Goal: Transaction & Acquisition: Purchase product/service

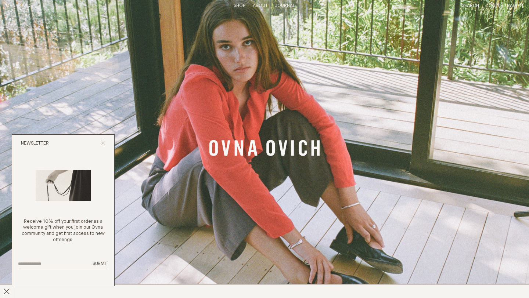
click at [104, 140] on icon "Close popup" at bounding box center [103, 142] width 5 height 5
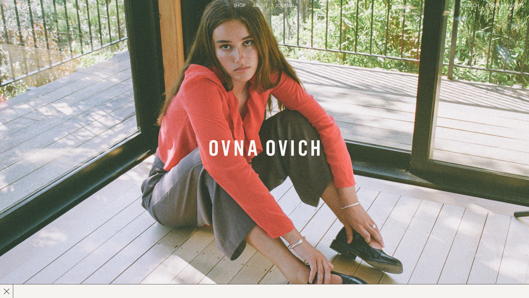
click at [239, 4] on link "Shop" at bounding box center [240, 5] width 12 height 5
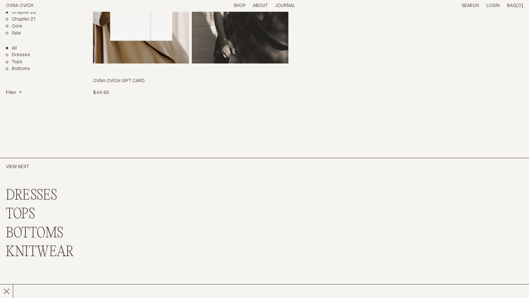
scroll to position [1742, 0]
